Goal: Transaction & Acquisition: Book appointment/travel/reservation

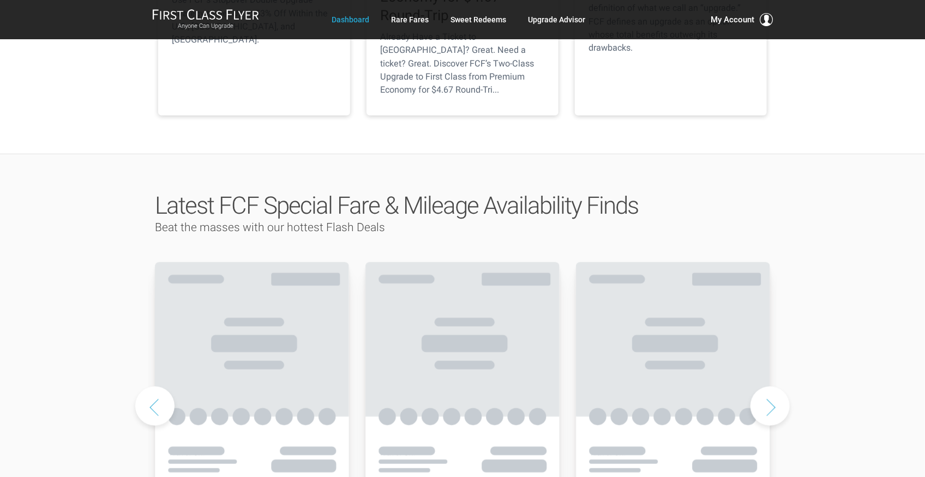
scroll to position [399, 0]
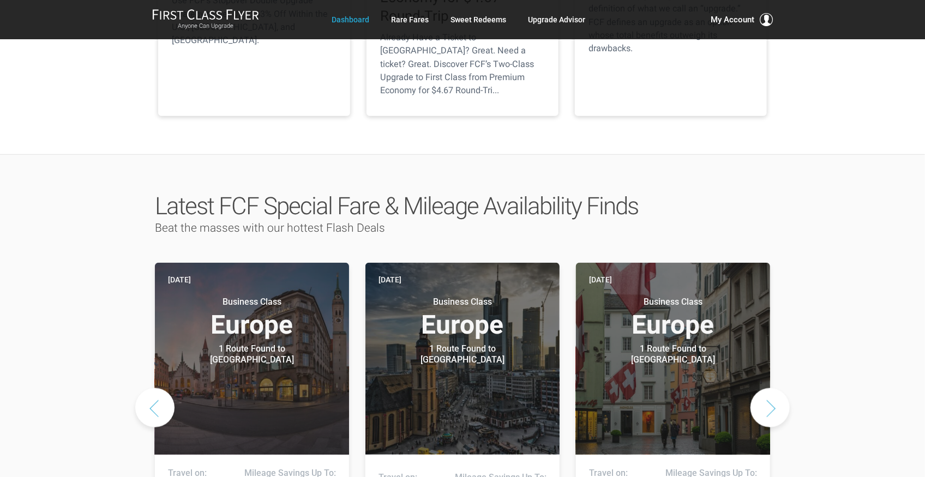
click at [764, 388] on button "Next slide" at bounding box center [769, 407] width 39 height 39
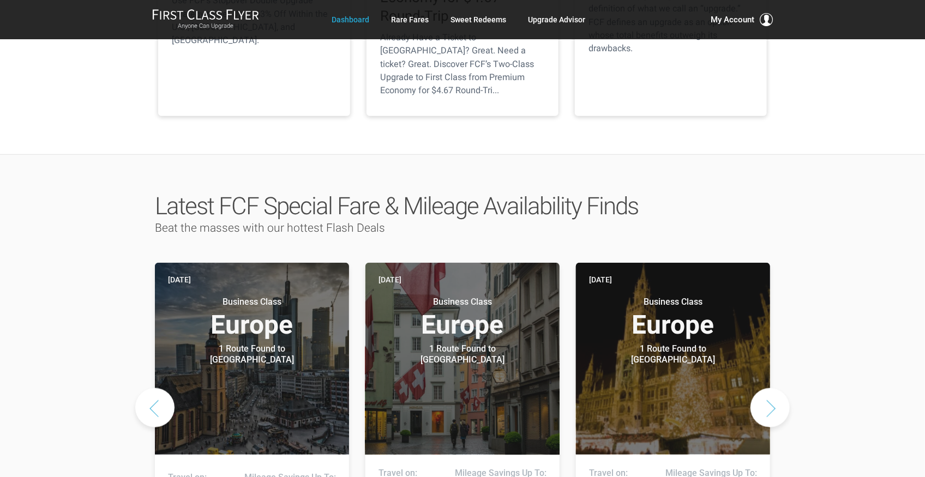
click at [764, 388] on button "Next slide" at bounding box center [769, 407] width 39 height 39
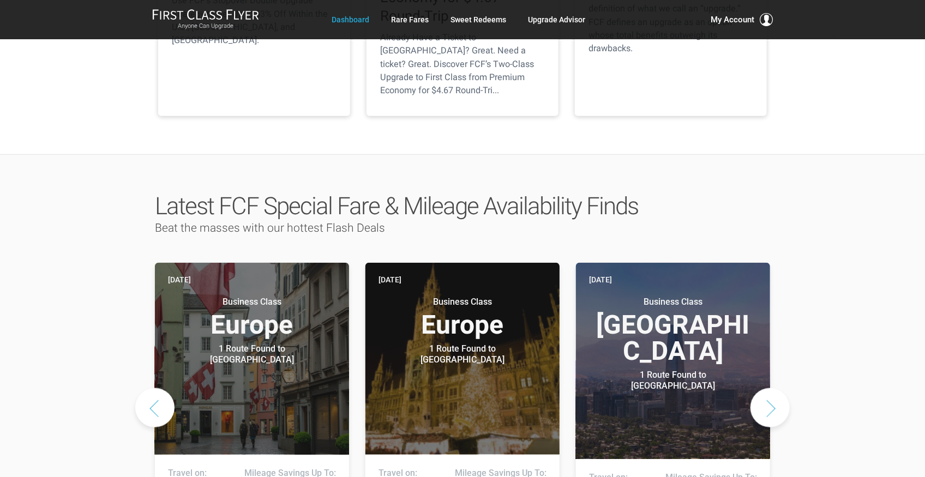
click at [764, 388] on button "Next slide" at bounding box center [769, 407] width 39 height 39
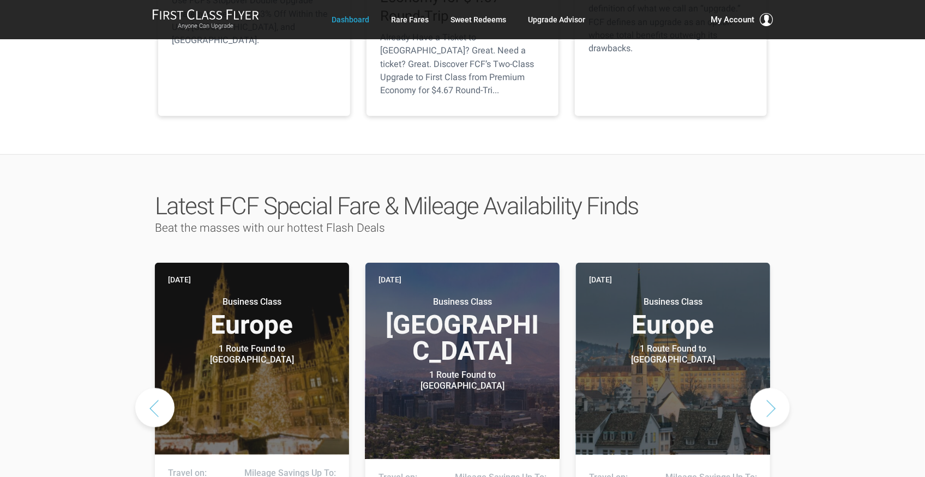
click at [764, 388] on button "Next slide" at bounding box center [769, 407] width 39 height 39
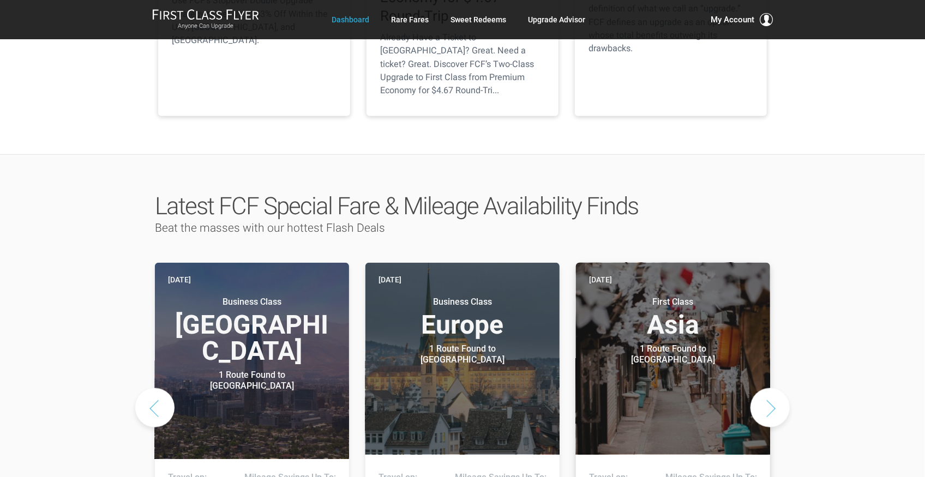
click at [662, 335] on header "Yesterday First Class Asia 1 Route Found to Tokyo Use These Miles / Points:" at bounding box center [673, 359] width 194 height 192
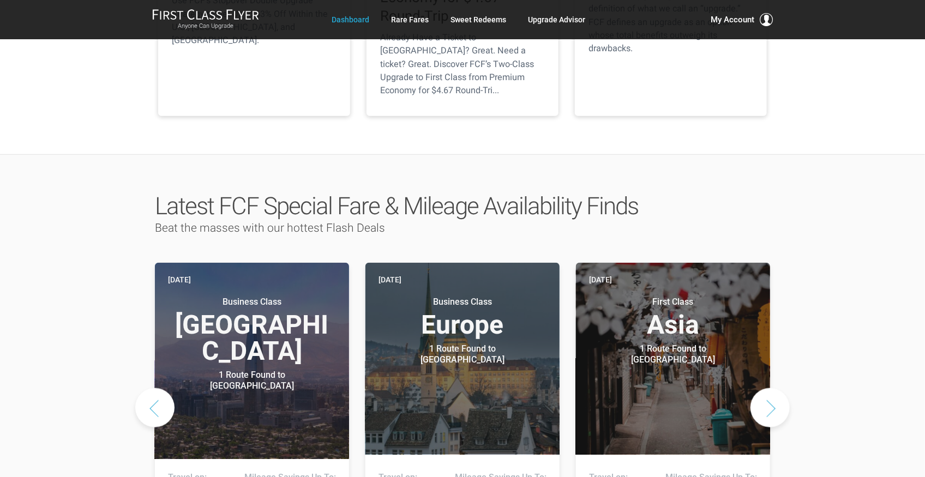
click at [770, 388] on button "Next slide" at bounding box center [769, 407] width 39 height 39
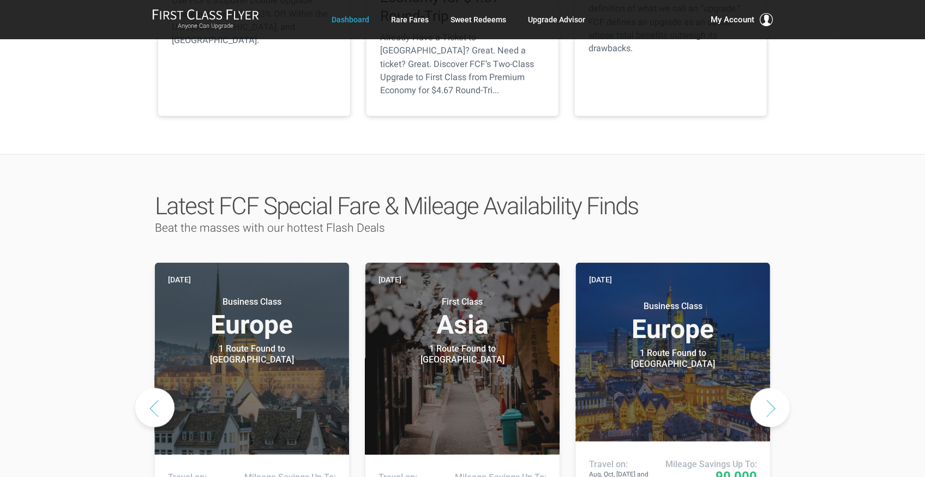
click at [770, 388] on button "Next slide" at bounding box center [769, 407] width 39 height 39
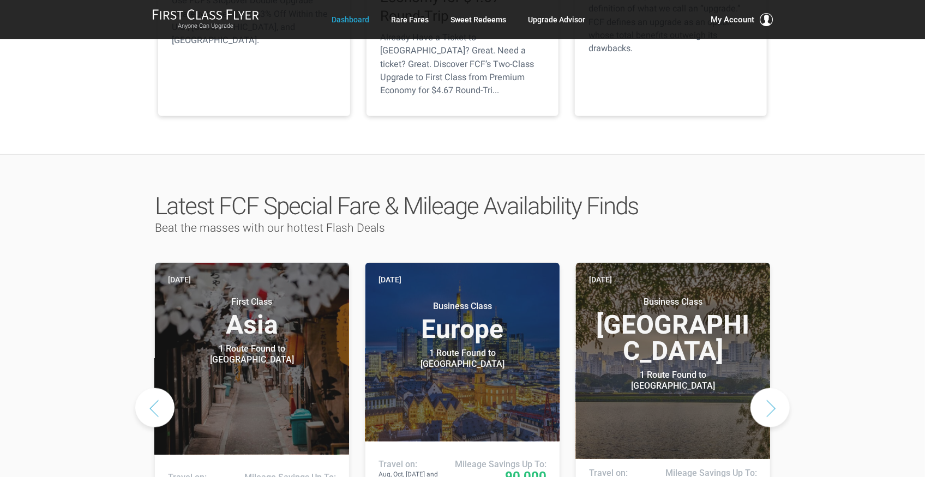
click at [770, 388] on button "Next slide" at bounding box center [769, 407] width 39 height 39
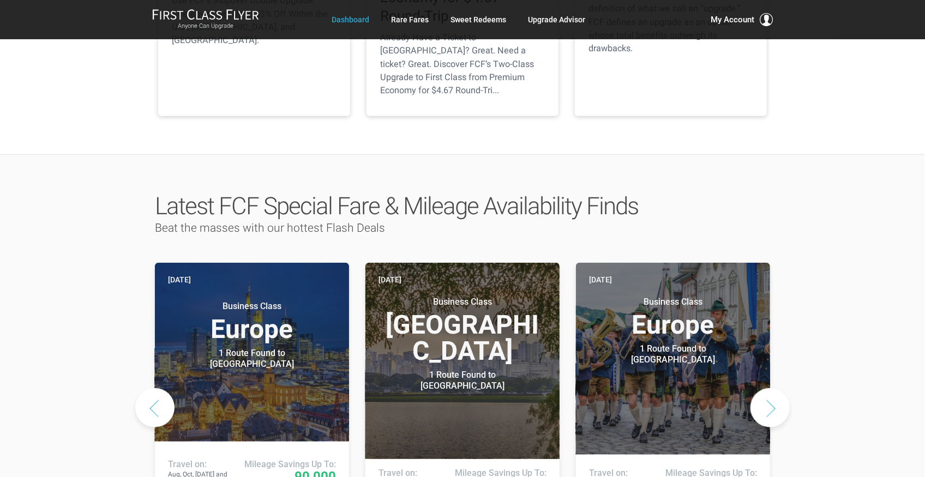
click at [770, 388] on button "Next slide" at bounding box center [769, 407] width 39 height 39
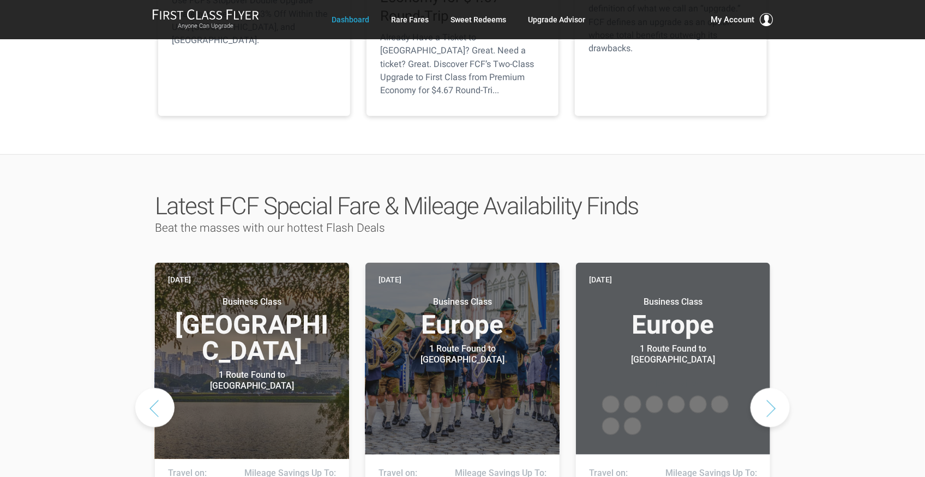
click at [770, 388] on button "Next slide" at bounding box center [769, 407] width 39 height 39
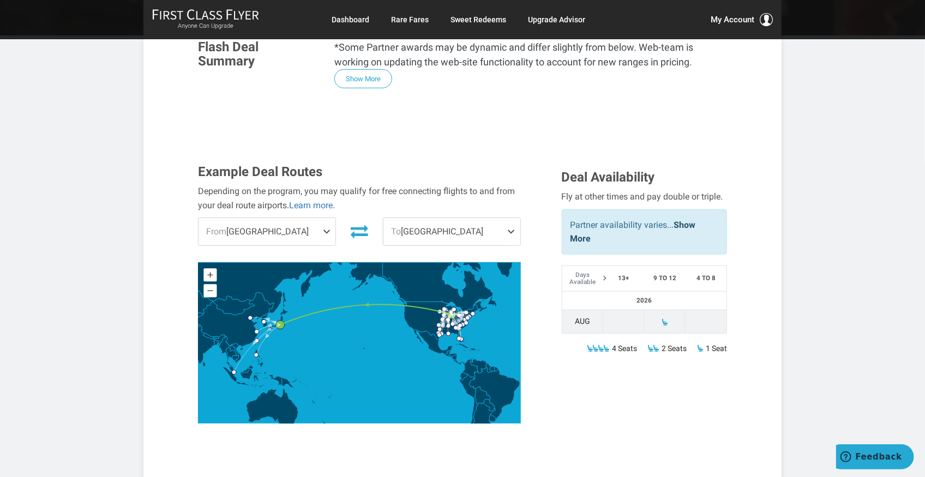
scroll to position [254, 0]
